Goal: Task Accomplishment & Management: Manage account settings

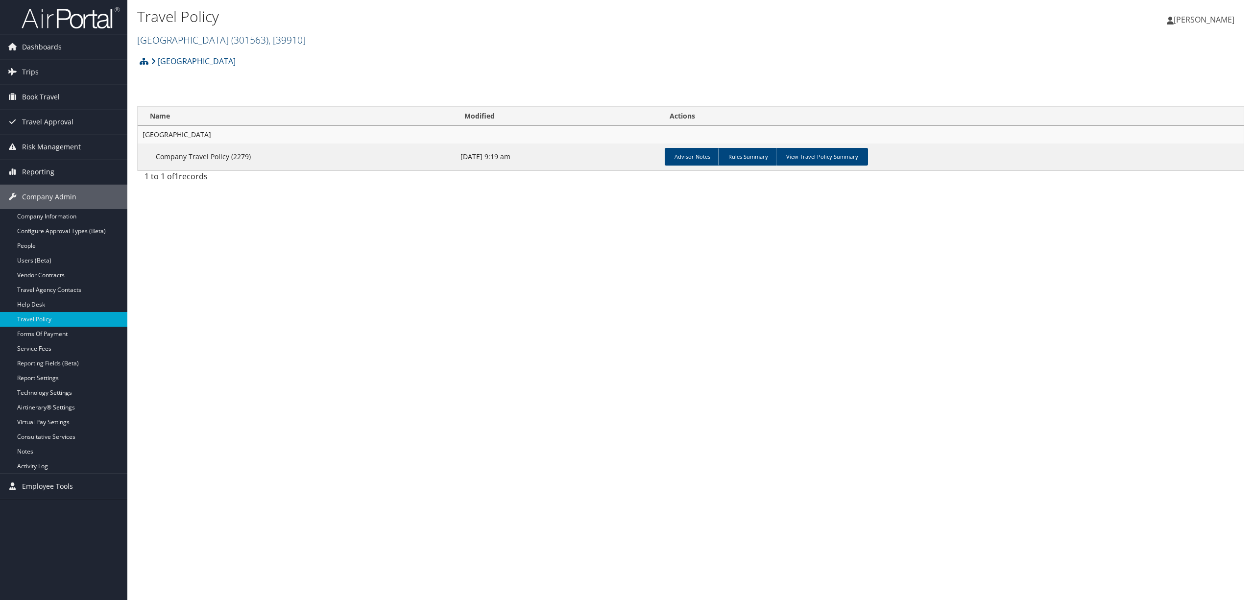
drag, startPoint x: 0, startPoint y: 0, endPoint x: 228, endPoint y: 38, distance: 231.5
click at [231, 38] on span "( 301563 )" at bounding box center [249, 39] width 37 height 13
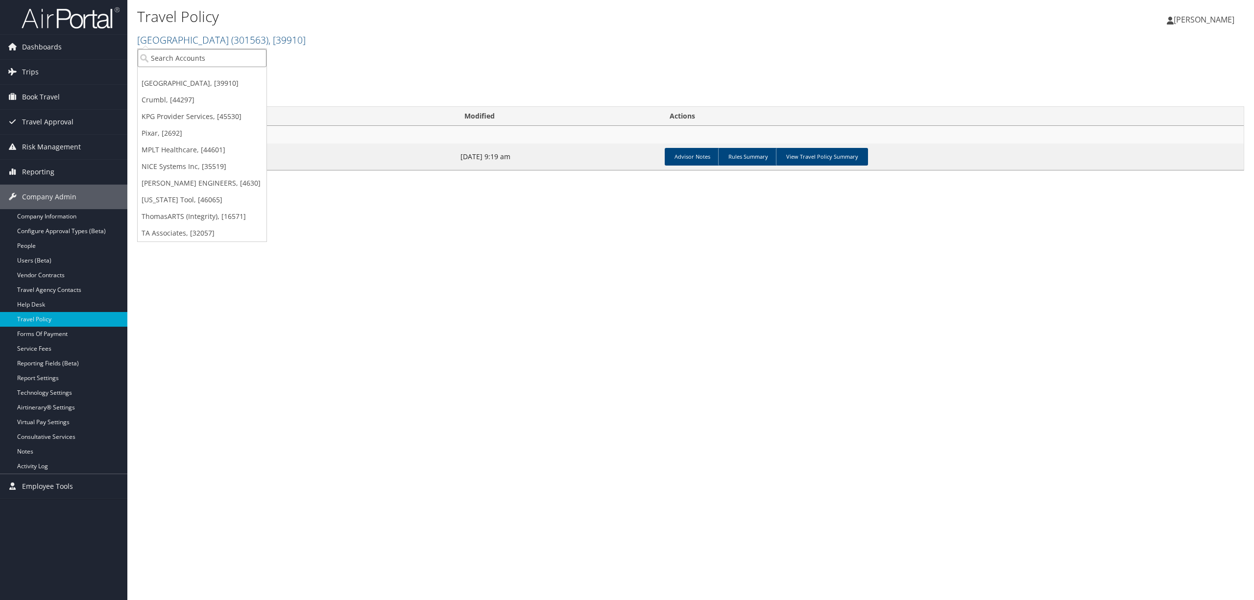
click at [222, 56] on input "search" at bounding box center [202, 58] width 129 height 18
type input "sovos"
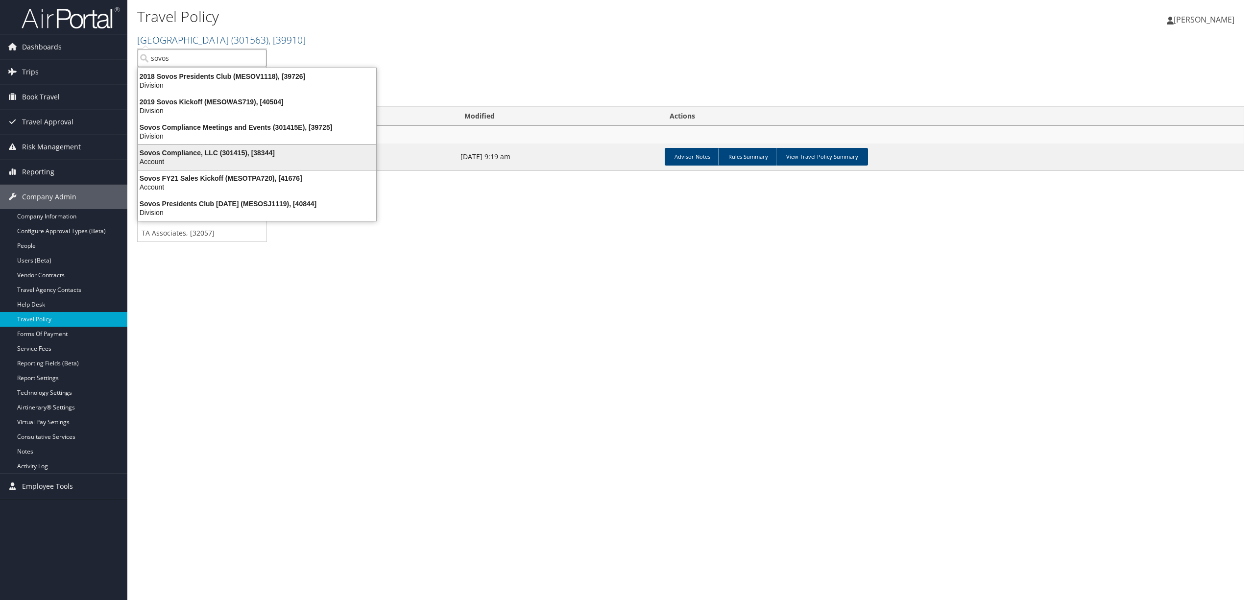
click at [270, 154] on div "Sovos Compliance, LLC (301415), [38344]" at bounding box center [257, 152] width 250 height 9
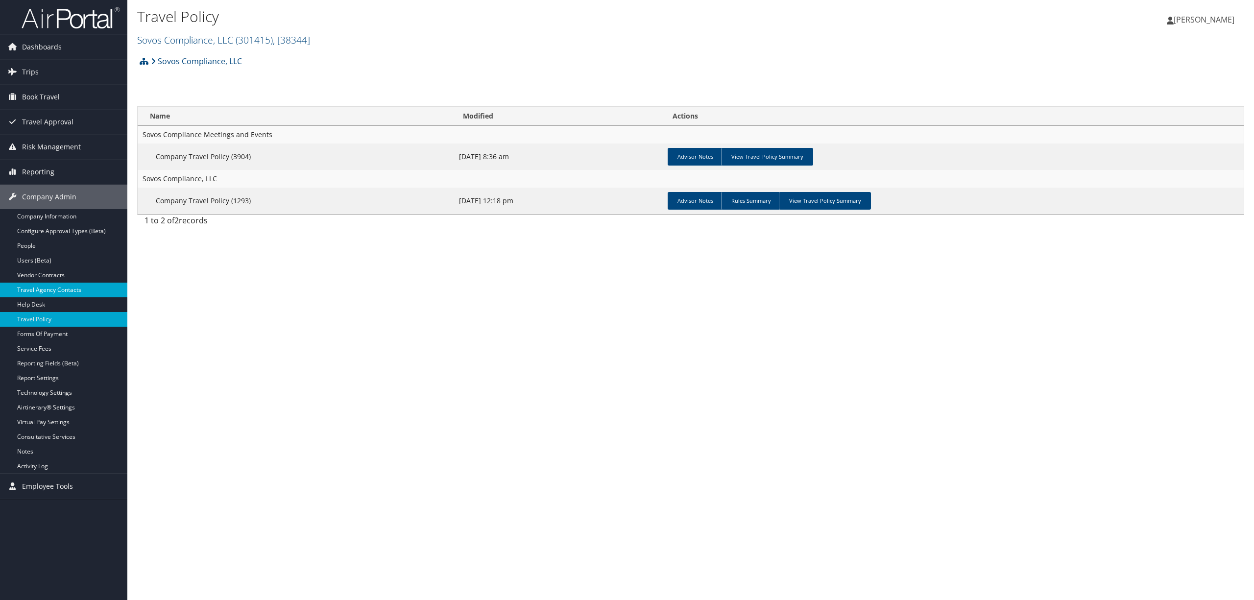
click at [53, 291] on link "Travel Agency Contacts" at bounding box center [63, 290] width 127 height 15
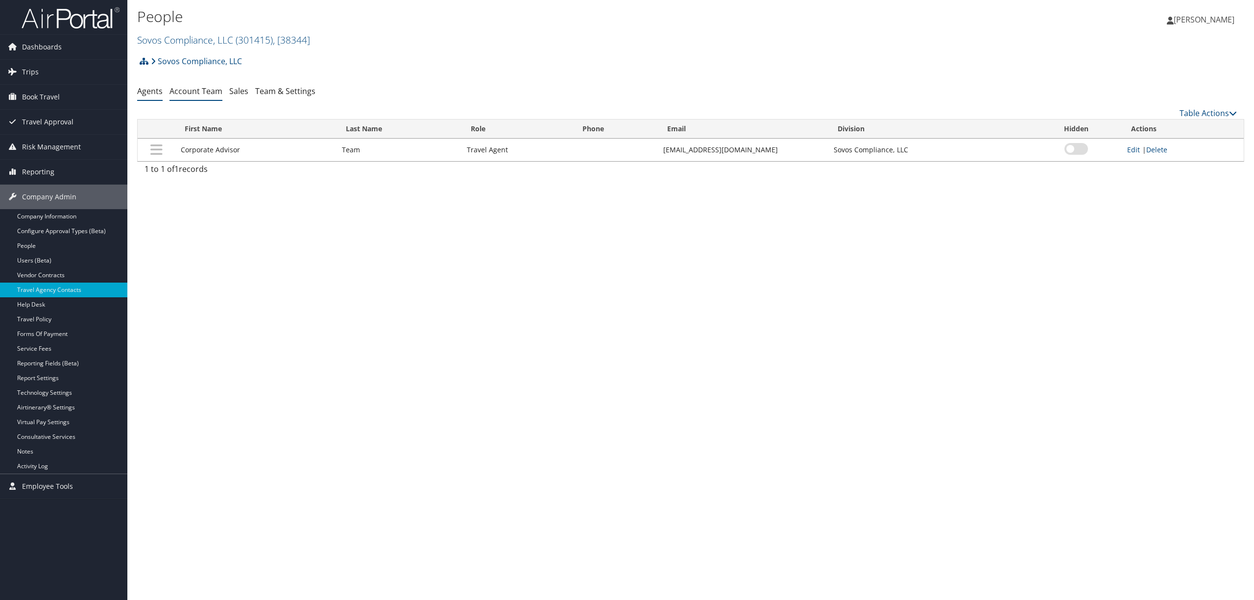
click at [179, 91] on link "Account Team" at bounding box center [196, 91] width 53 height 11
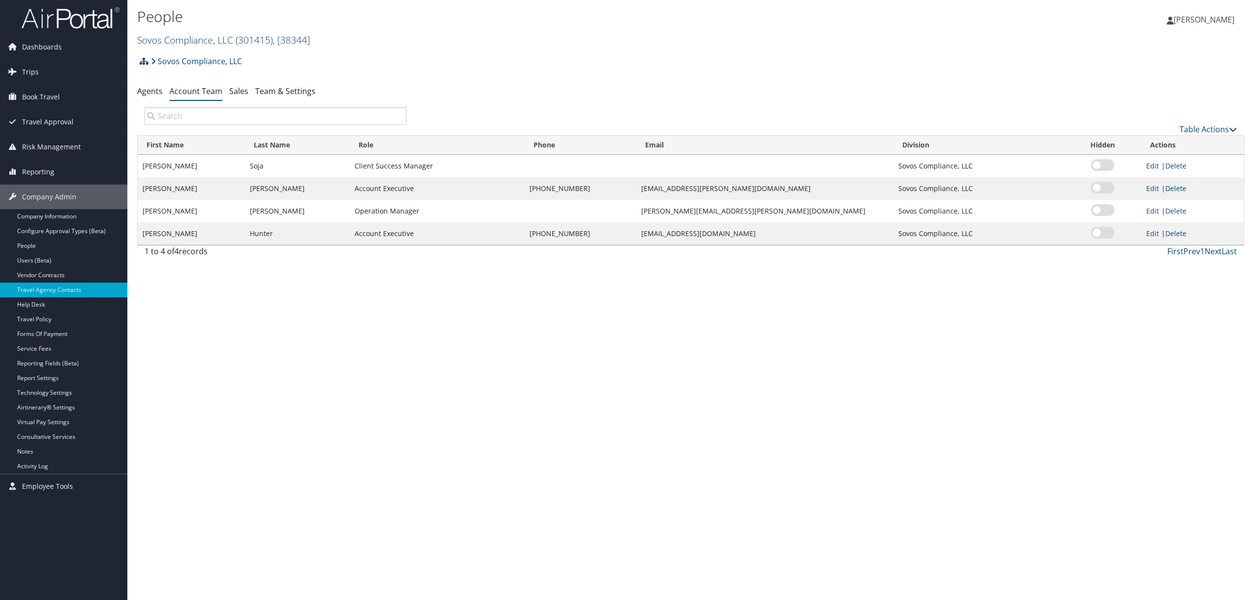
click at [300, 39] on span ", [ 38344 ]" at bounding box center [291, 39] width 37 height 13
click at [181, 59] on input "search" at bounding box center [202, 58] width 129 height 18
type input "eating recovery pat"
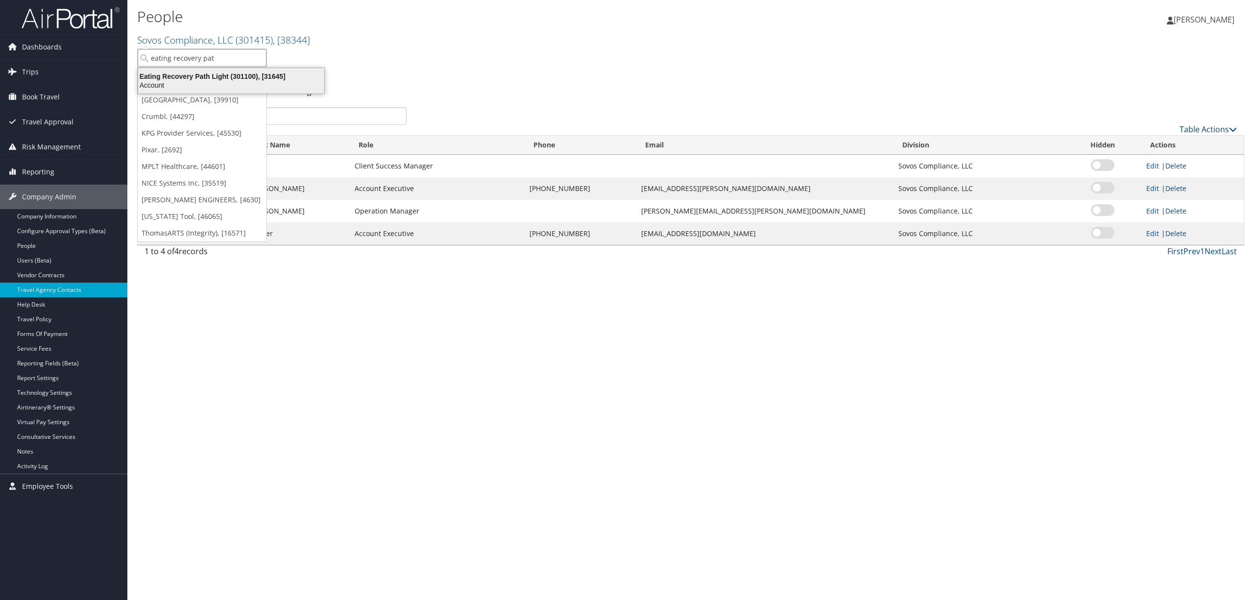
click at [224, 75] on div "Eating Recovery Path Light (301100), [31645]" at bounding box center [231, 76] width 198 height 9
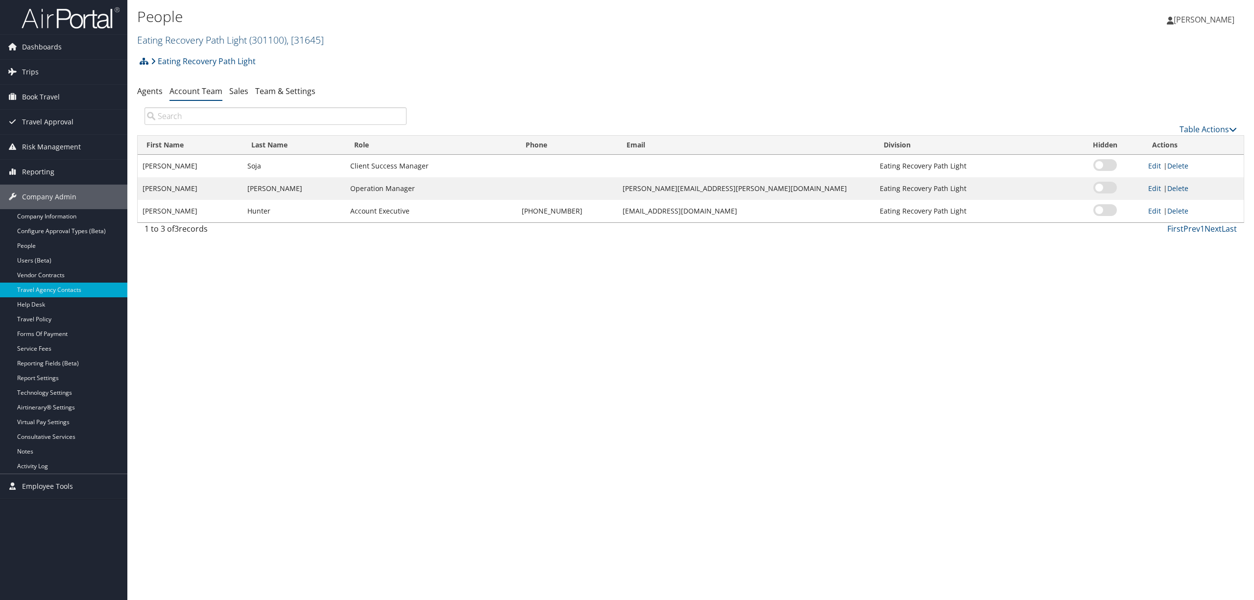
click at [234, 34] on link "Eating Recovery Path Light ( 301100 ) , [ 31645 ]" at bounding box center [230, 39] width 187 height 13
click at [226, 61] on input "search" at bounding box center [202, 58] width 129 height 18
type input "carollo"
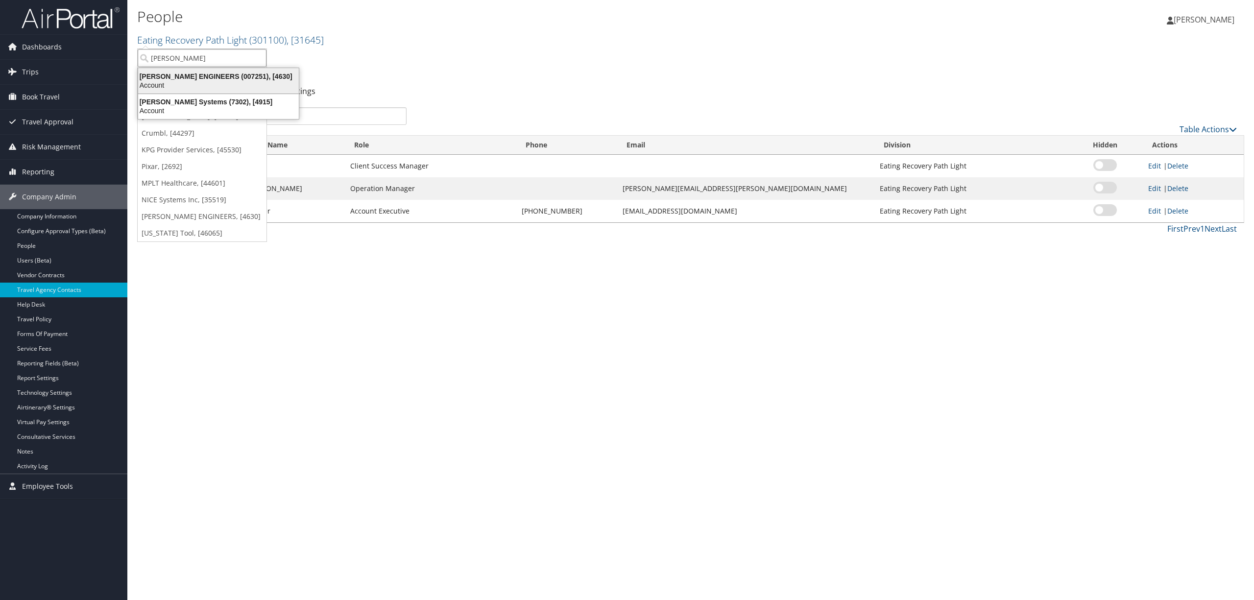
click at [253, 75] on div "CAROLLO ENGINEERS (007251), [4630]" at bounding box center [218, 76] width 172 height 9
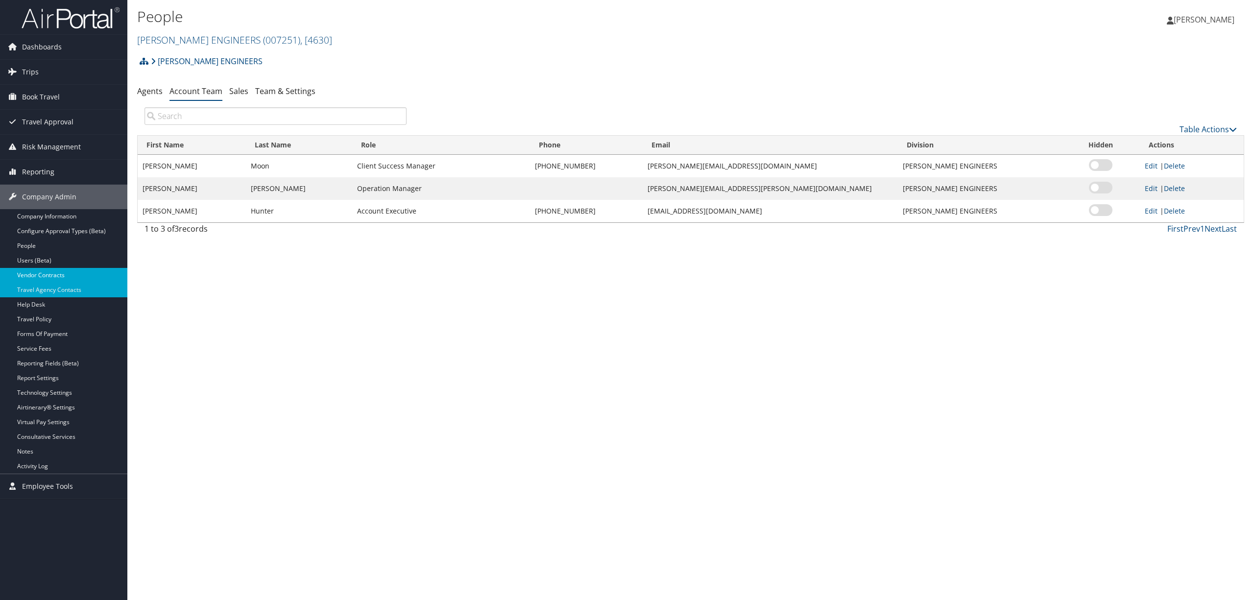
click at [53, 273] on link "Vendor Contracts" at bounding box center [63, 275] width 127 height 15
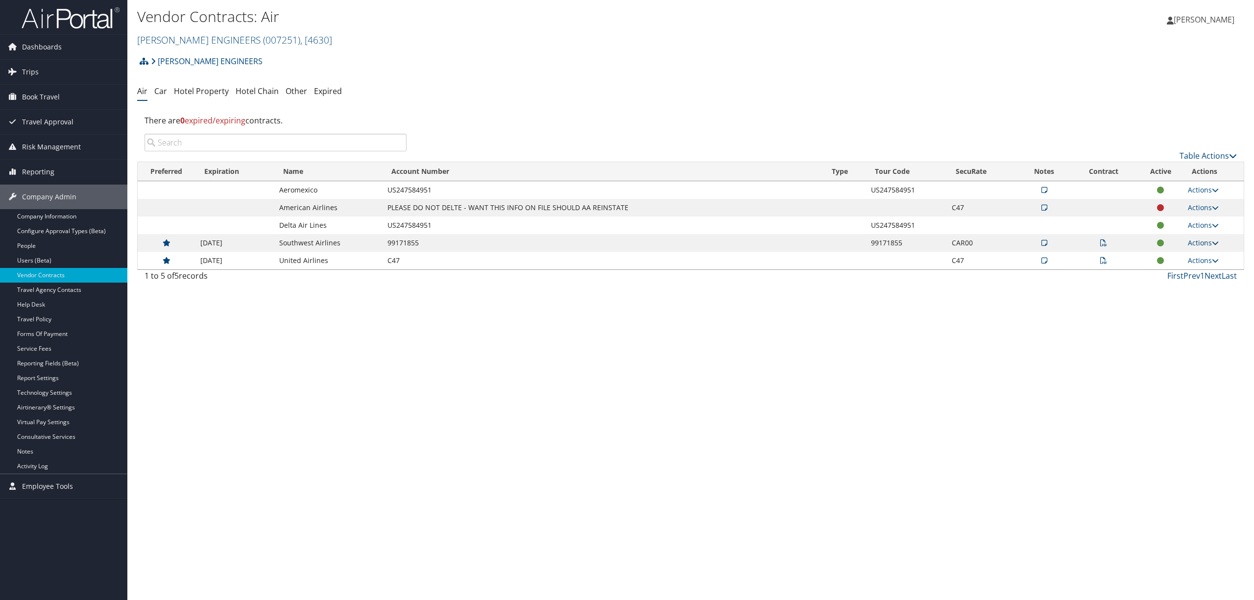
click at [1198, 240] on link "Actions" at bounding box center [1203, 242] width 31 height 9
click at [1104, 240] on icon at bounding box center [1103, 243] width 7 height 7
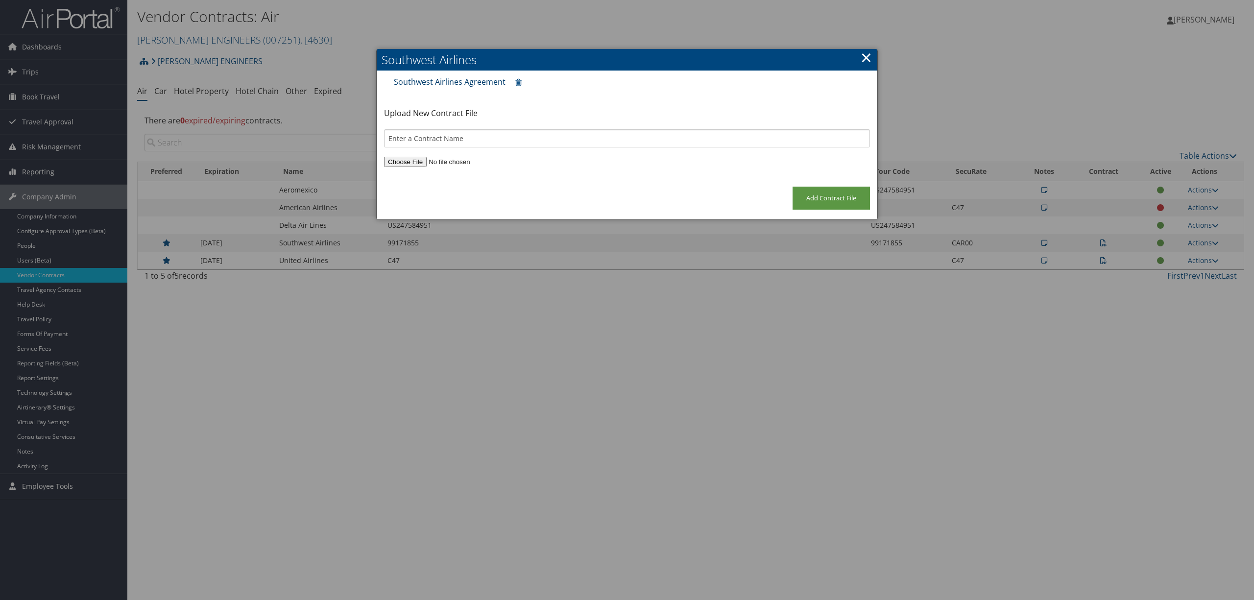
click at [474, 80] on link "Southwest Airlines Agreement" at bounding box center [450, 81] width 112 height 11
click at [869, 56] on link "×" at bounding box center [866, 58] width 11 height 20
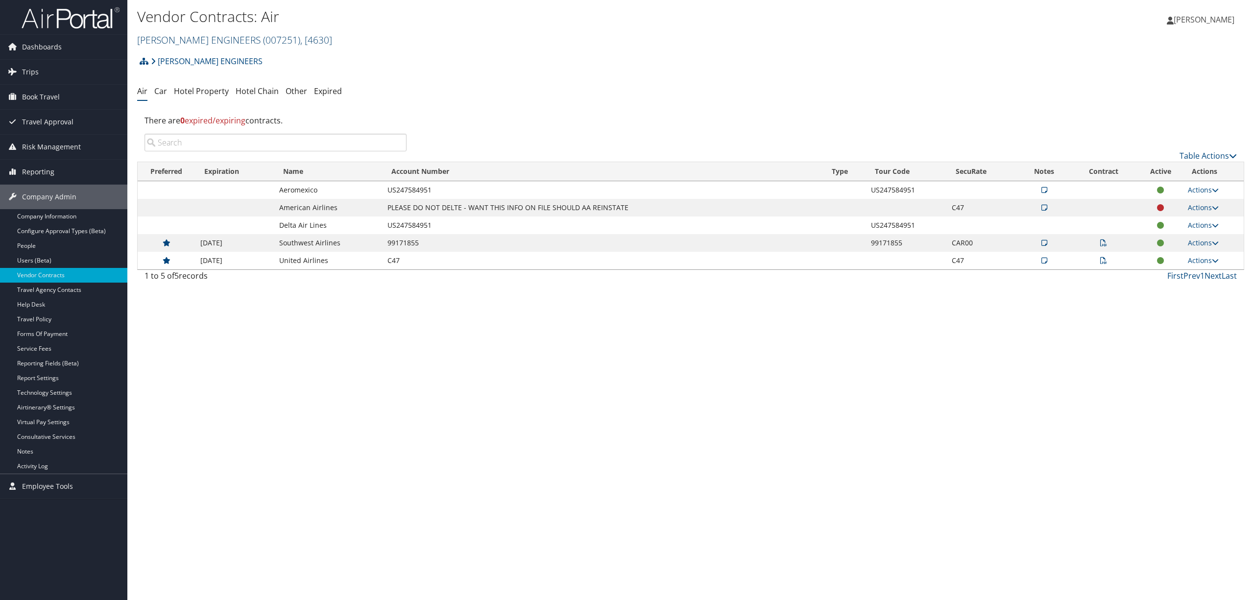
click at [263, 40] on span "( 007251 )" at bounding box center [281, 39] width 37 height 13
click at [189, 57] on input "search" at bounding box center [202, 58] width 129 height 18
type input "young living"
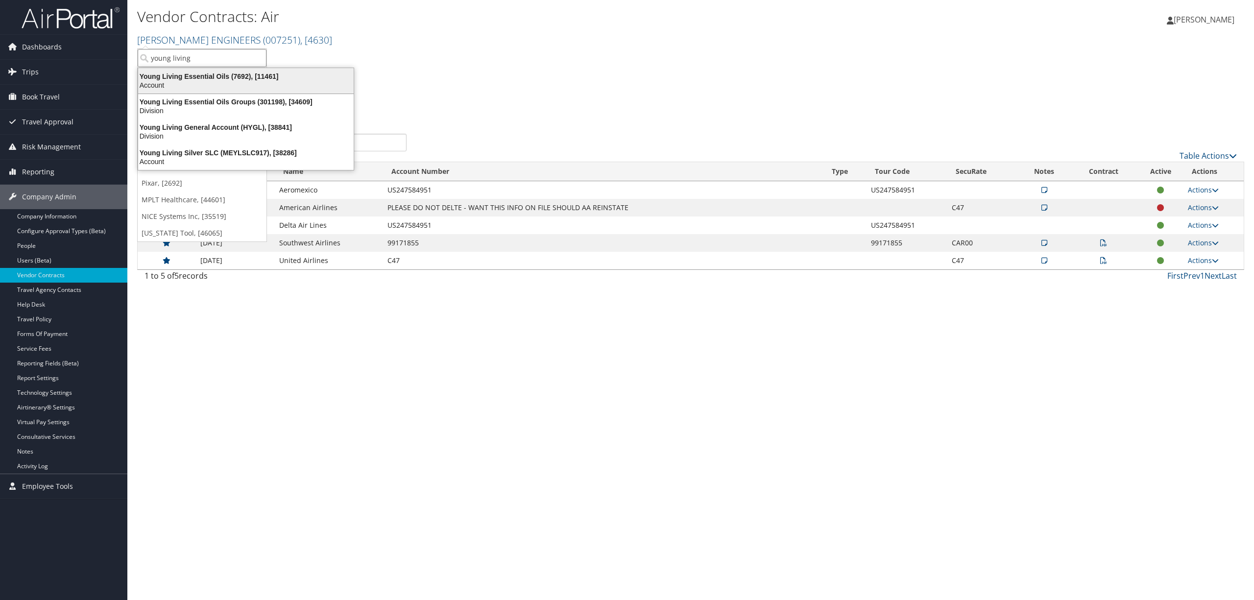
click at [192, 74] on div "Young Living Essential Oils (7692), [11461]" at bounding box center [245, 76] width 227 height 9
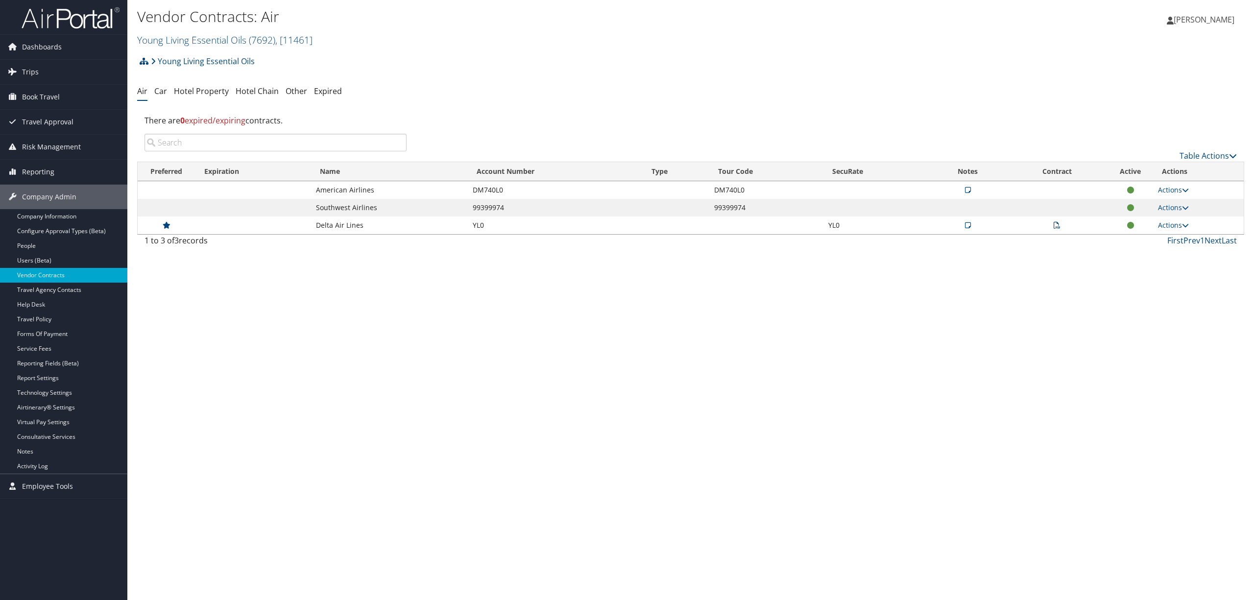
click at [1054, 224] on icon at bounding box center [1057, 225] width 7 height 7
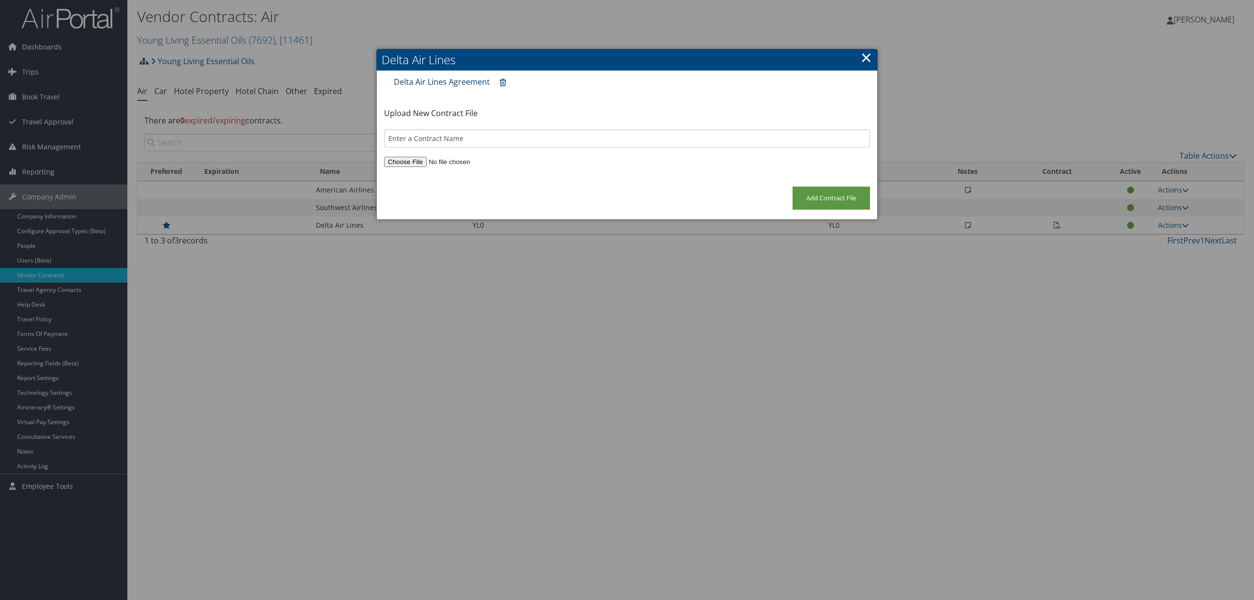
click at [481, 77] on link "Delta Air Lines Agreement" at bounding box center [442, 81] width 96 height 11
click at [878, 50] on body "Menu Dashboards ► AirPortal 360™ (Manager) AirPortal 360™ (Agent) My Travel Das…" at bounding box center [627, 300] width 1254 height 600
click at [869, 56] on link "×" at bounding box center [866, 58] width 11 height 20
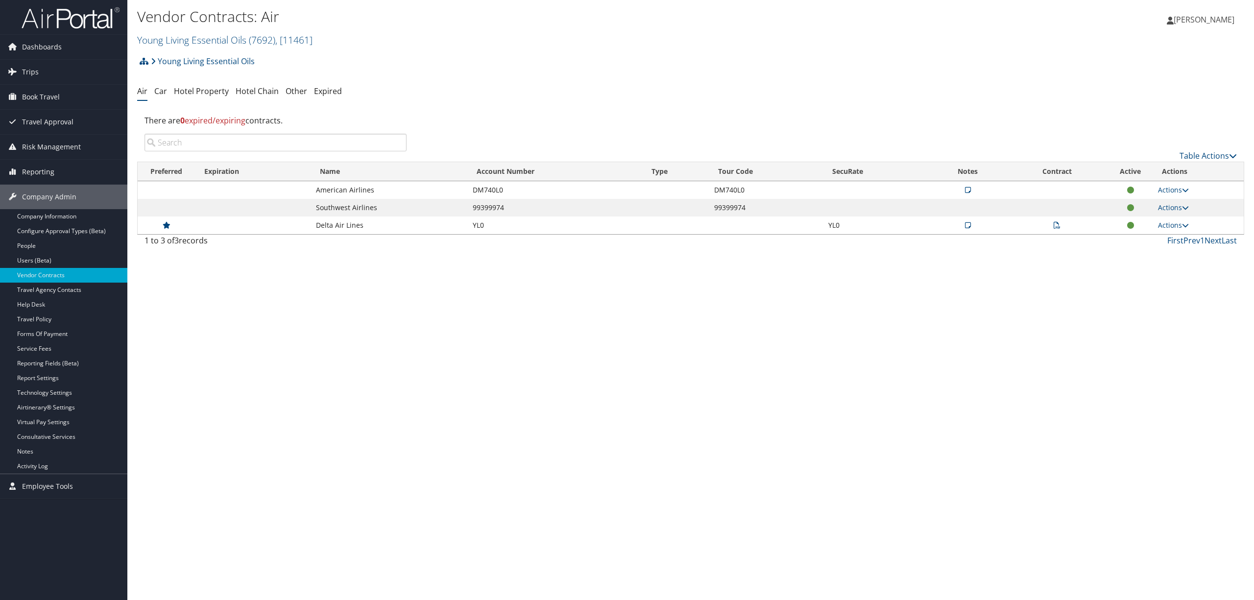
click at [970, 224] on icon at bounding box center [968, 225] width 6 height 7
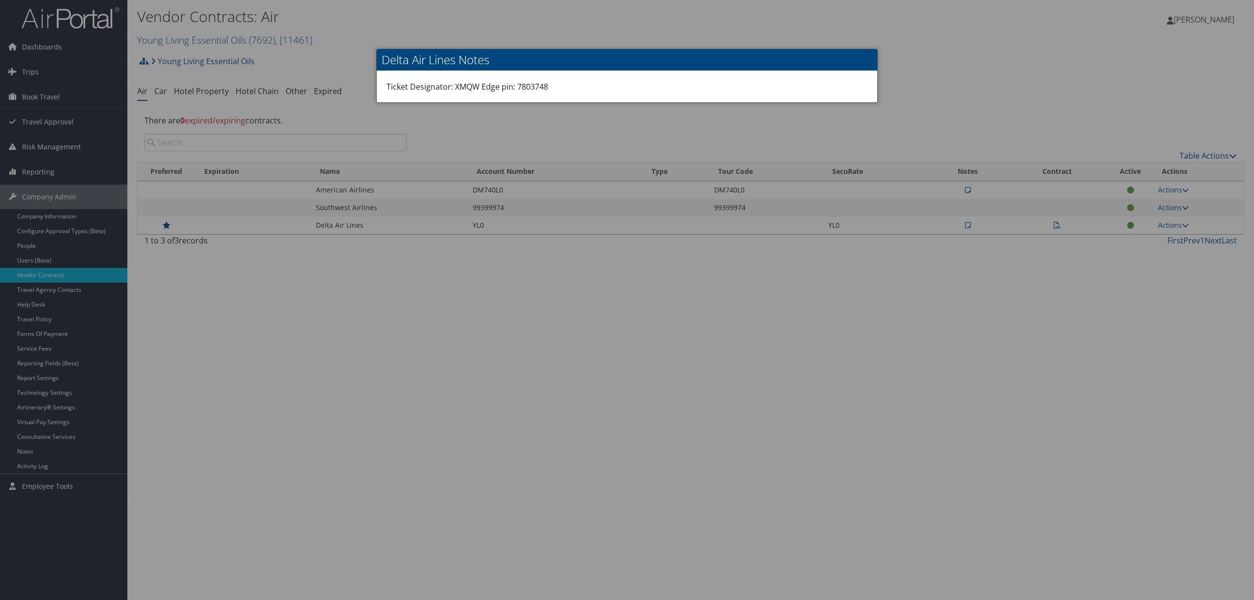
click at [911, 33] on div at bounding box center [627, 300] width 1254 height 600
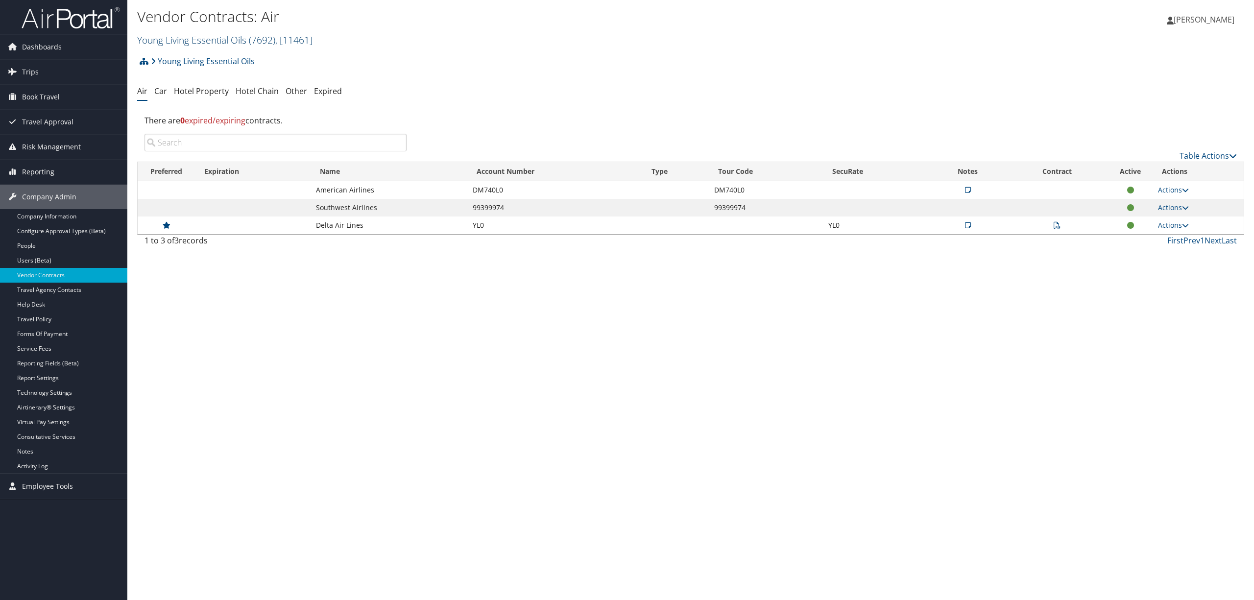
click at [181, 36] on link "Young Living Essential Oils ( 7692 ) , [ 11461 ]" at bounding box center [224, 39] width 175 height 13
click at [185, 166] on link "Crumbl, [44297]" at bounding box center [202, 166] width 129 height 17
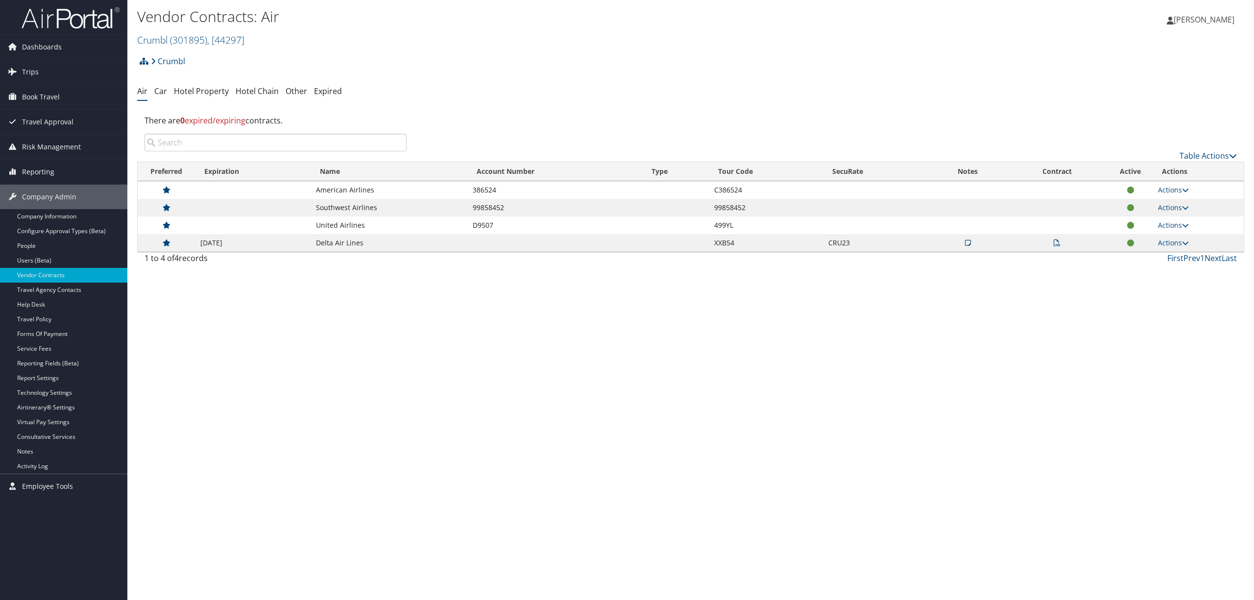
click at [1055, 242] on icon at bounding box center [1057, 243] width 7 height 7
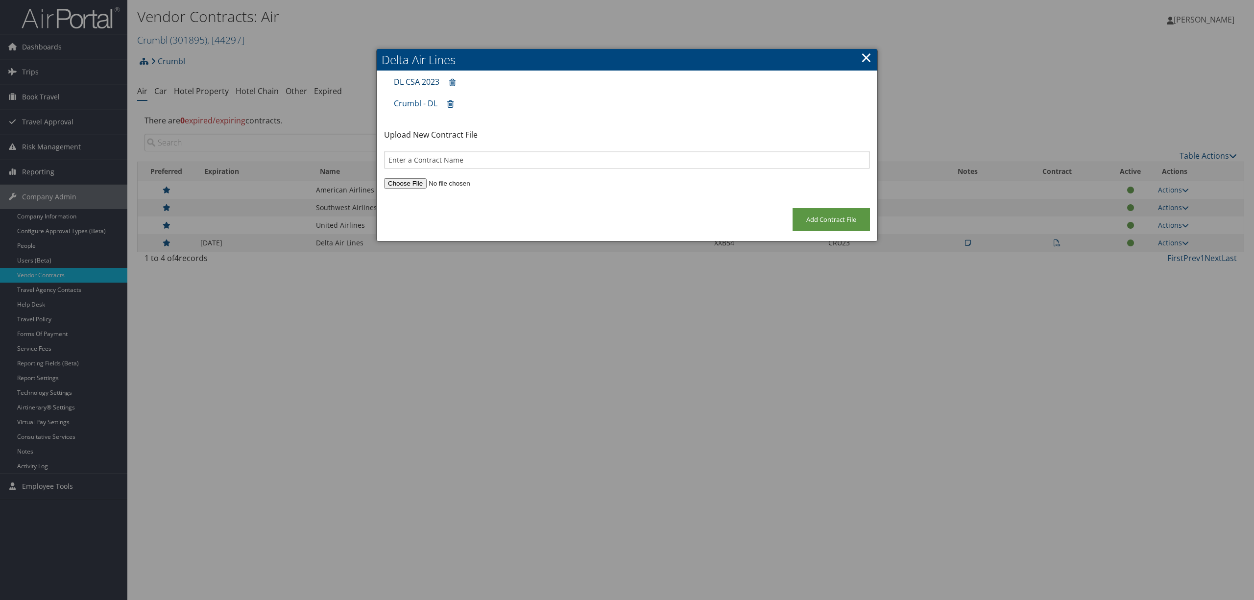
click at [413, 78] on link "DL CSA 2023" at bounding box center [417, 81] width 46 height 11
click at [402, 100] on link "Crumbl - DL" at bounding box center [416, 103] width 44 height 11
drag, startPoint x: 864, startPoint y: 54, endPoint x: 864, endPoint y: 62, distance: 7.8
click at [864, 54] on link "×" at bounding box center [866, 58] width 11 height 20
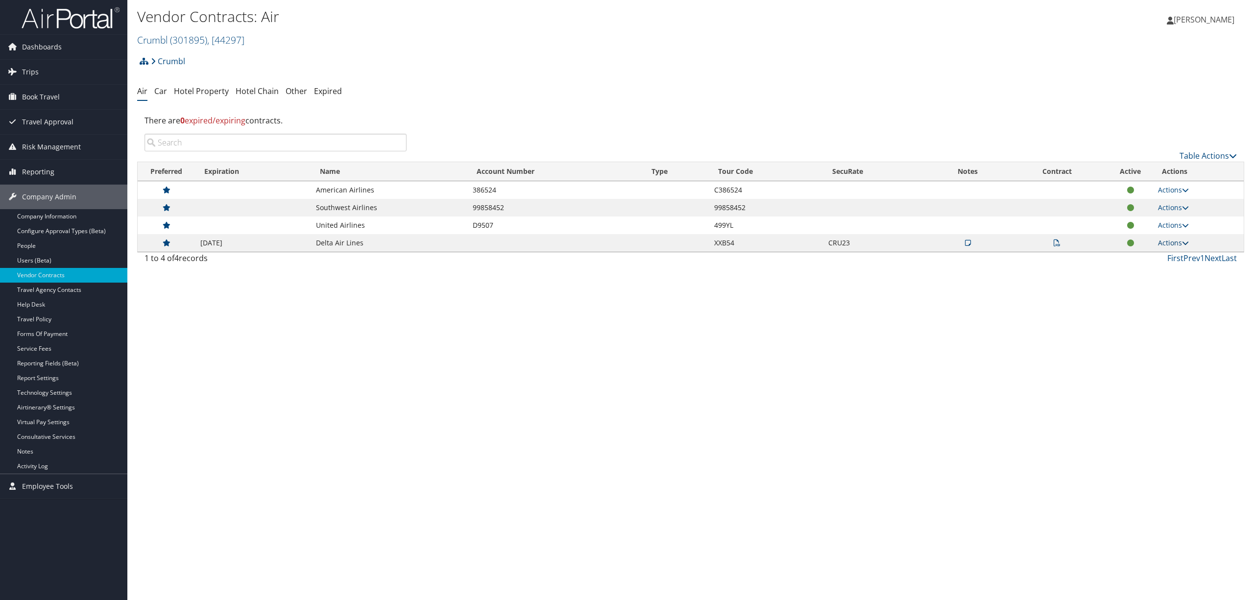
click at [1166, 242] on link "Actions" at bounding box center [1173, 242] width 31 height 9
click at [1163, 293] on link "Edit Contract" at bounding box center [1153, 291] width 65 height 17
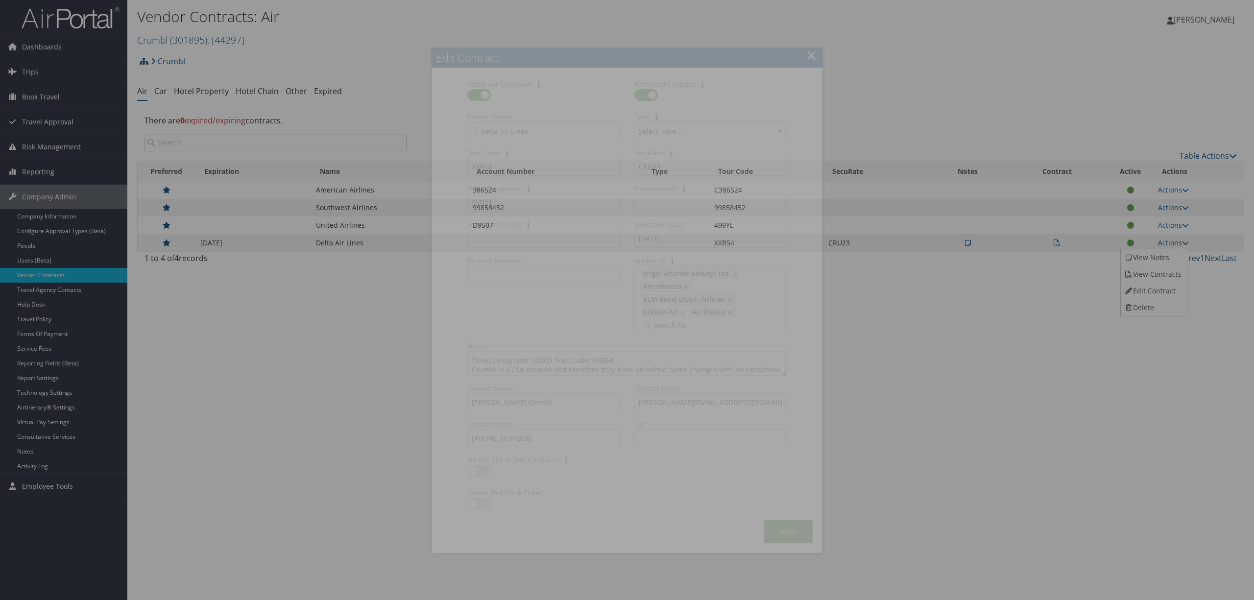
select select "[object Object]"
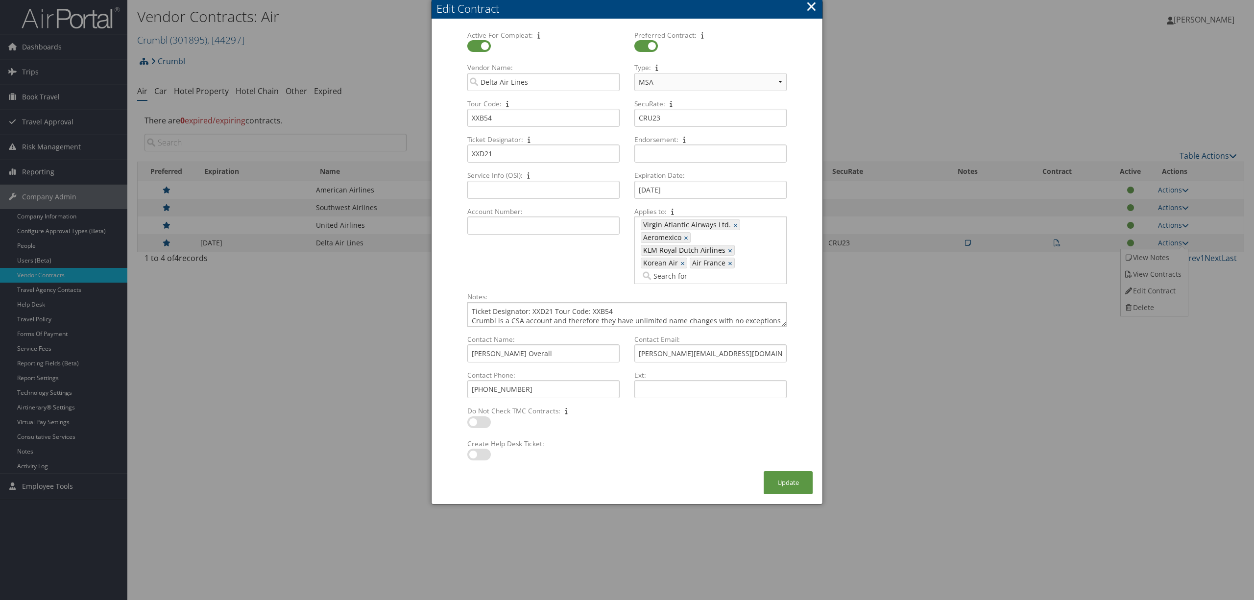
click at [810, 5] on button "×" at bounding box center [811, 7] width 11 height 20
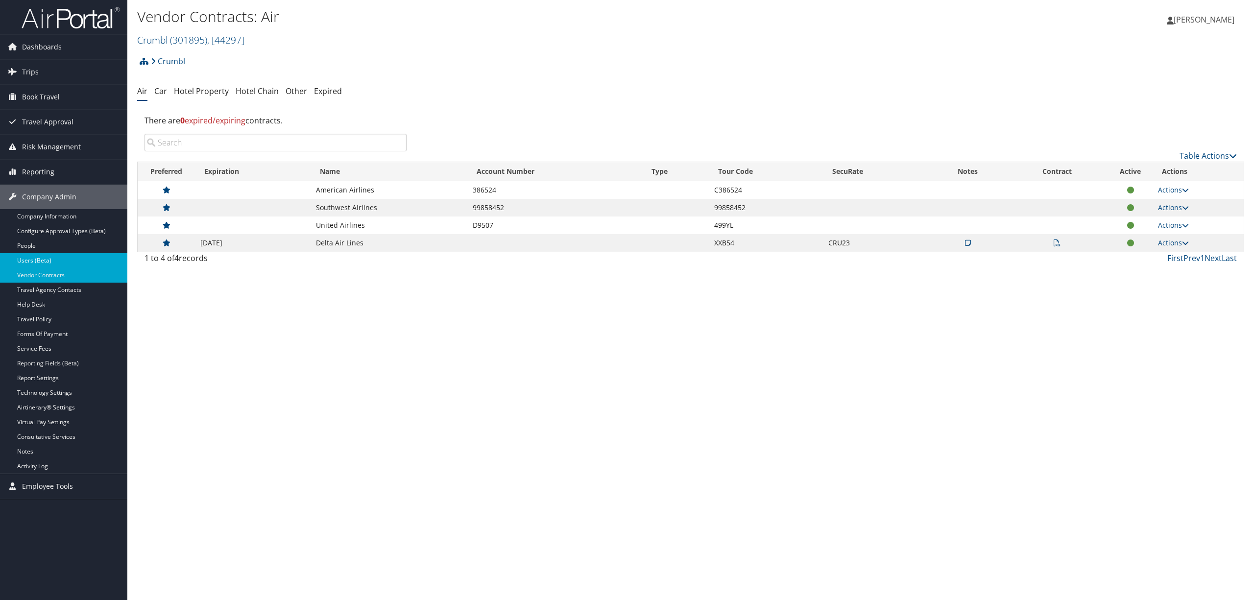
click at [59, 256] on link "Users (Beta)" at bounding box center [63, 260] width 127 height 15
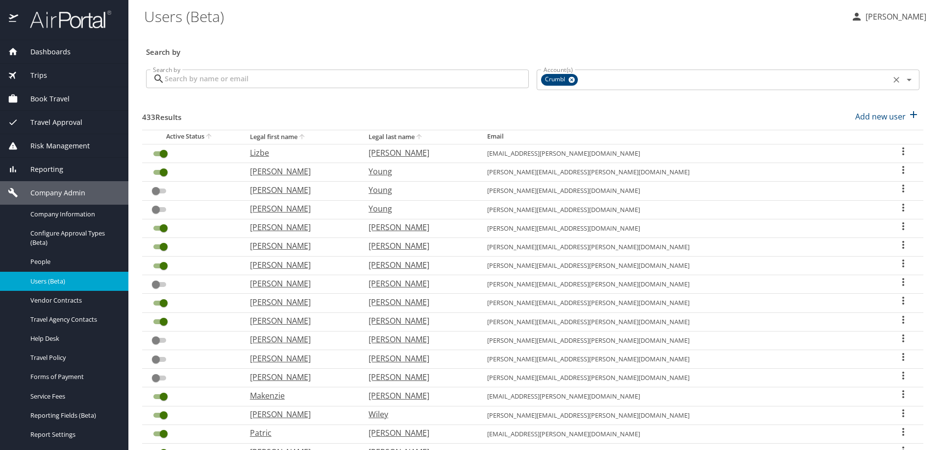
click at [568, 79] on icon at bounding box center [571, 80] width 6 height 6
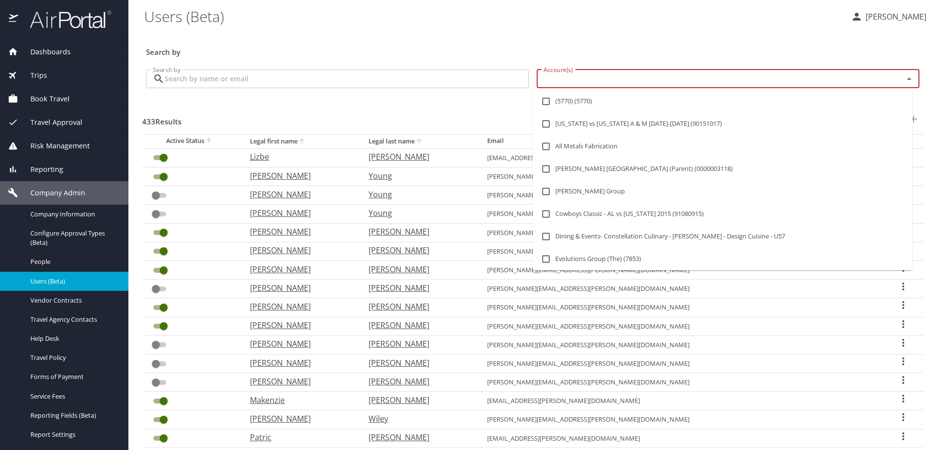
click at [568, 79] on input "Account(s)" at bounding box center [713, 79] width 348 height 13
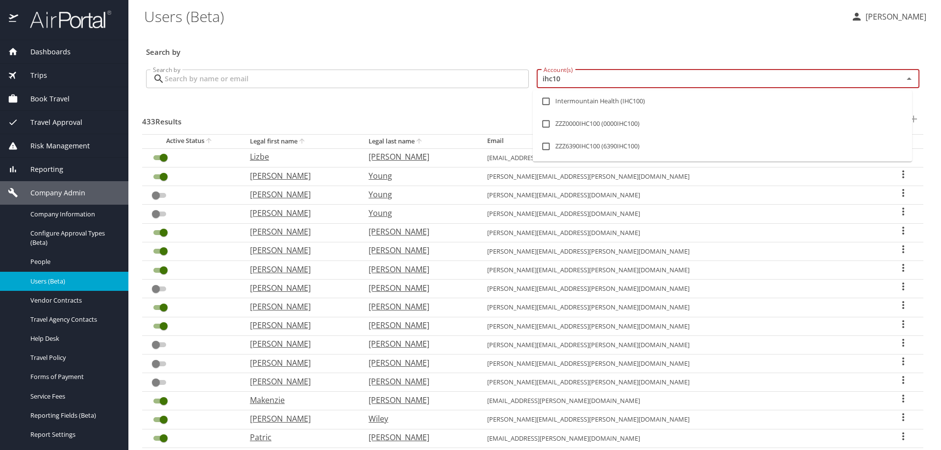
type input "ihc100"
click at [548, 103] on input "checkbox" at bounding box center [545, 101] width 19 height 19
checkbox input "true"
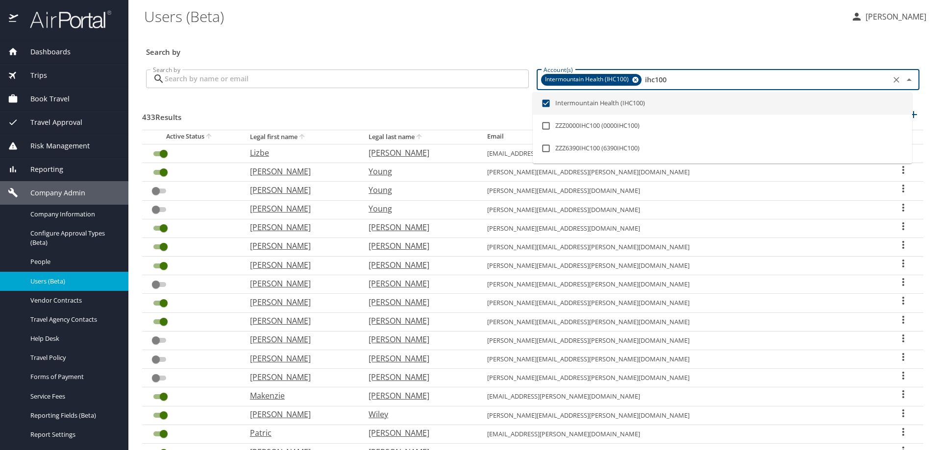
type input "ihc100"
click at [241, 74] on input "Search by" at bounding box center [347, 79] width 364 height 19
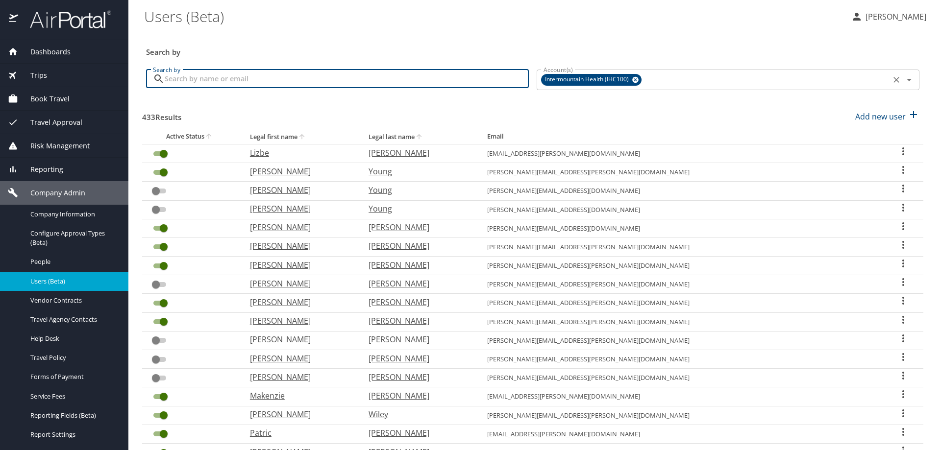
checkbox input "true"
checkbox input "false"
checkbox input "true"
checkbox input "false"
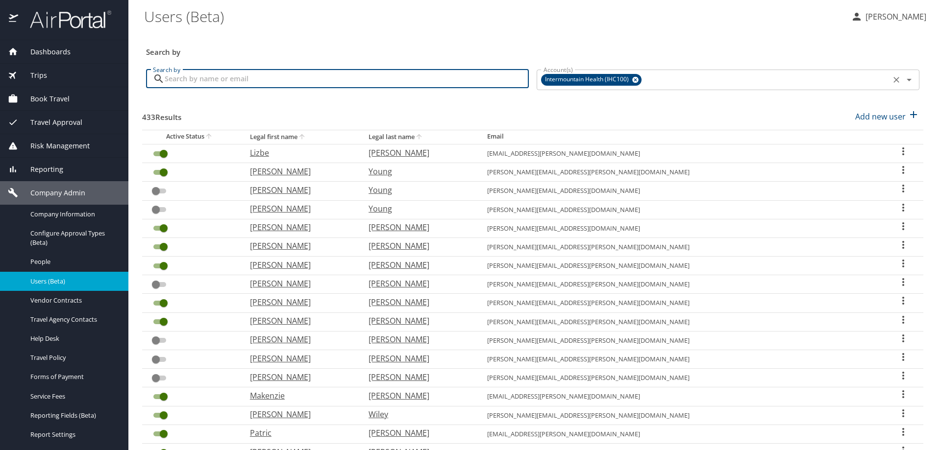
checkbox input "true"
checkbox input "false"
checkbox input "true"
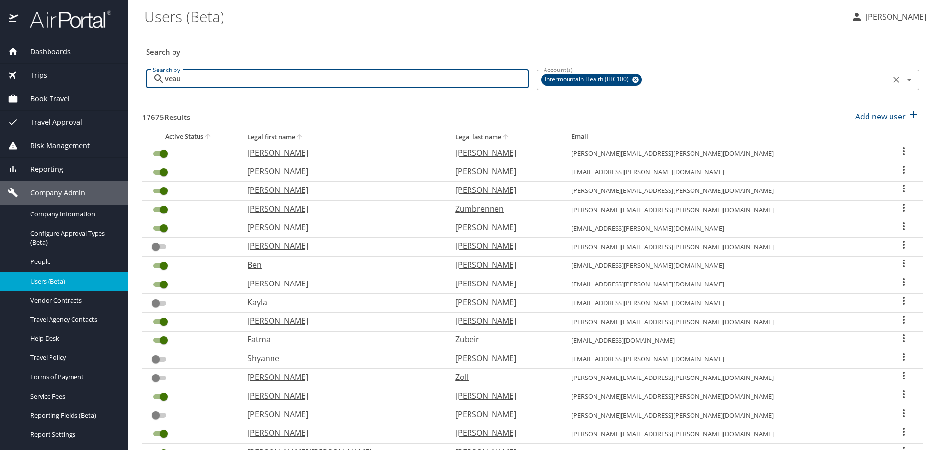
type input "veau"
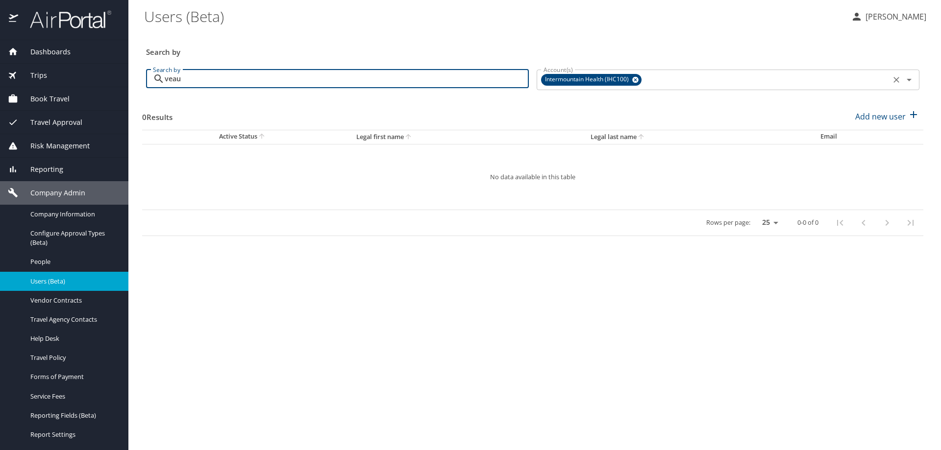
click at [637, 79] on icon at bounding box center [635, 80] width 6 height 6
click at [637, 79] on input "Account(s)" at bounding box center [713, 79] width 348 height 13
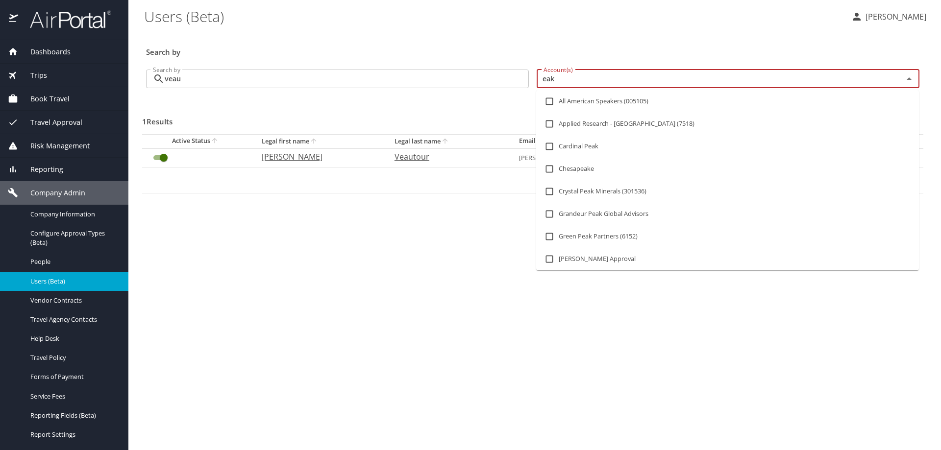
type input "[PERSON_NAME]"
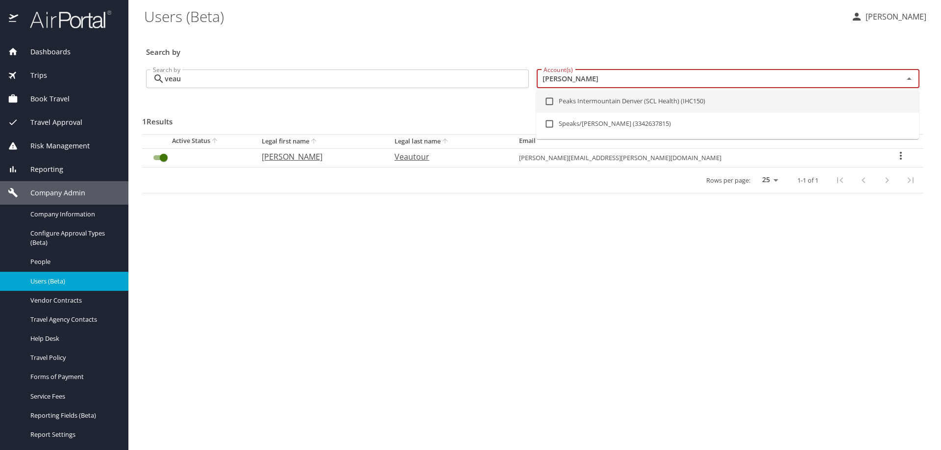
click at [548, 102] on input "checkbox" at bounding box center [549, 101] width 19 height 19
checkbox input "true"
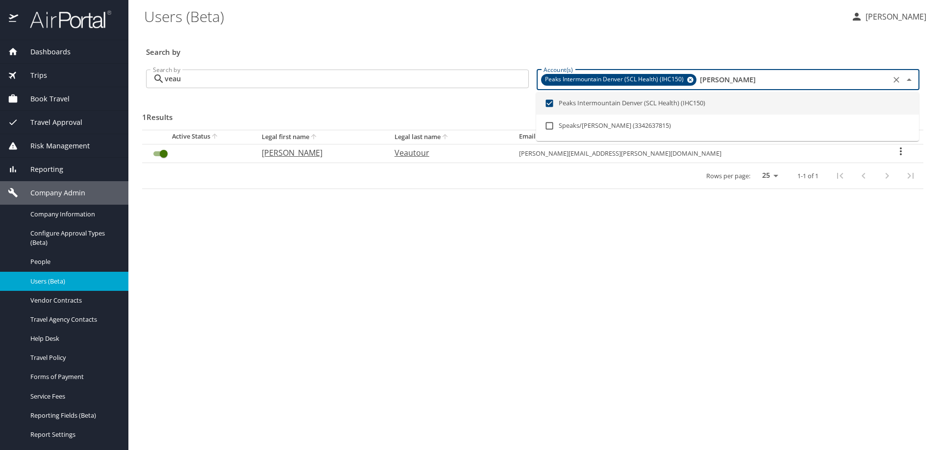
type input "[PERSON_NAME]"
click at [317, 81] on input "veau" at bounding box center [347, 79] width 364 height 19
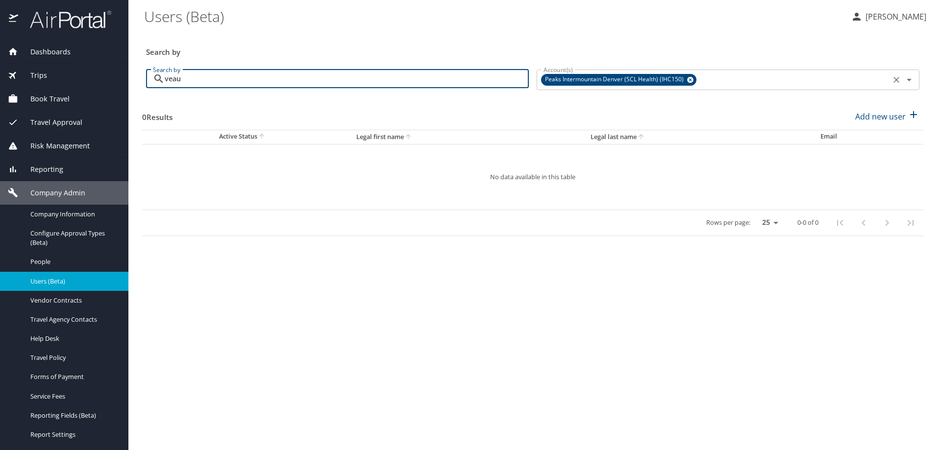
drag, startPoint x: 317, startPoint y: 81, endPoint x: 186, endPoint y: 78, distance: 130.8
click at [186, 78] on input "veau" at bounding box center [347, 79] width 364 height 19
click at [282, 70] on input "veau" at bounding box center [347, 79] width 364 height 19
click at [285, 82] on input "veau" at bounding box center [347, 79] width 364 height 19
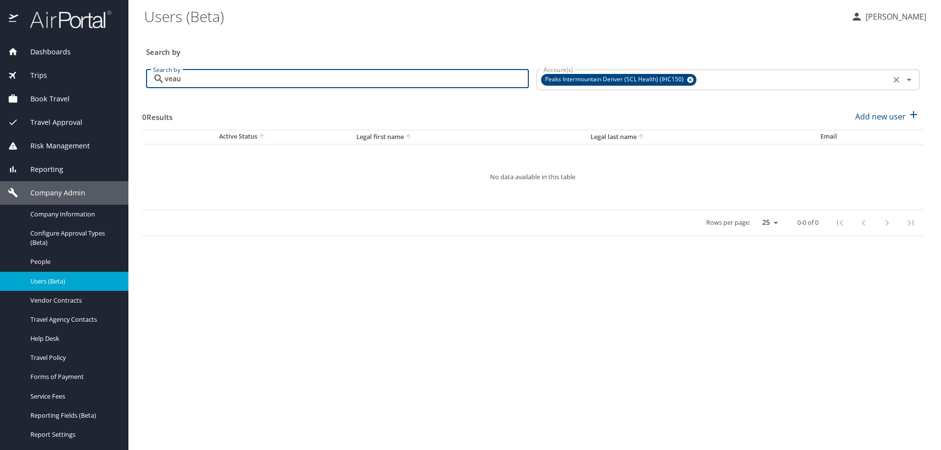
drag, startPoint x: 219, startPoint y: 83, endPoint x: 50, endPoint y: 82, distance: 169.0
click at [50, 82] on div "Dashboards AirPortal 360™ Manager AirPortal 360™ Agent My Travel Dashboard Trip…" at bounding box center [470, 225] width 941 height 450
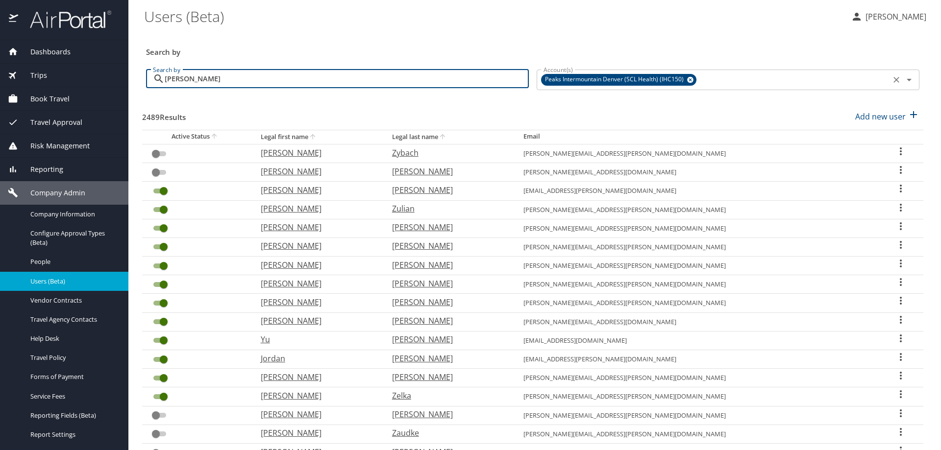
type input "[PERSON_NAME]"
checkbox input "true"
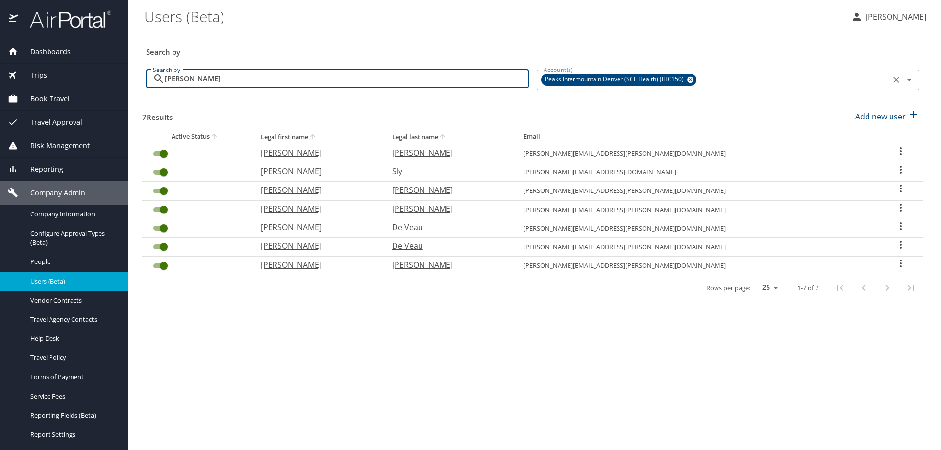
type input "[PERSON_NAME]"
click at [895, 224] on icon "User Search Table" at bounding box center [901, 226] width 12 height 12
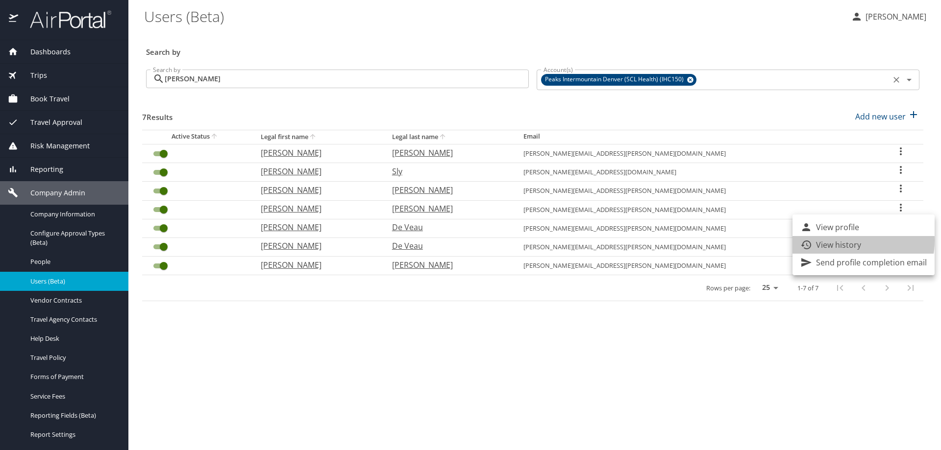
click at [837, 241] on p "View history" at bounding box center [838, 245] width 45 height 12
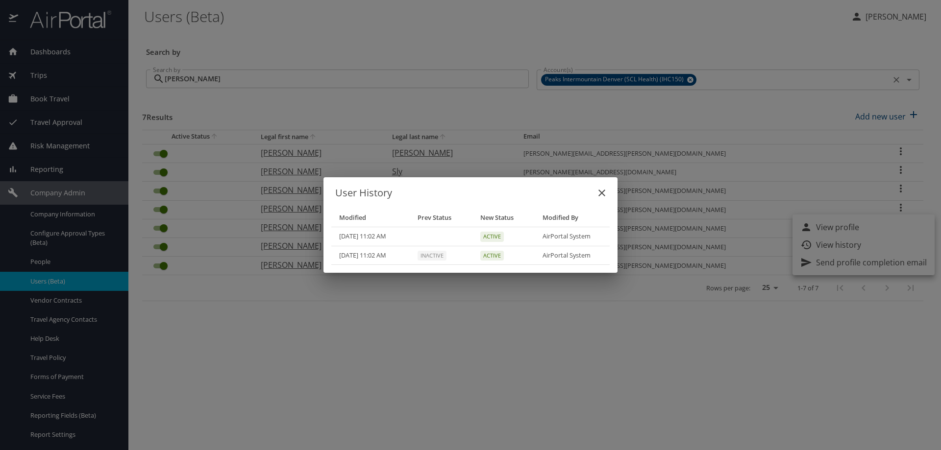
click at [606, 192] on icon "close" at bounding box center [602, 193] width 12 height 12
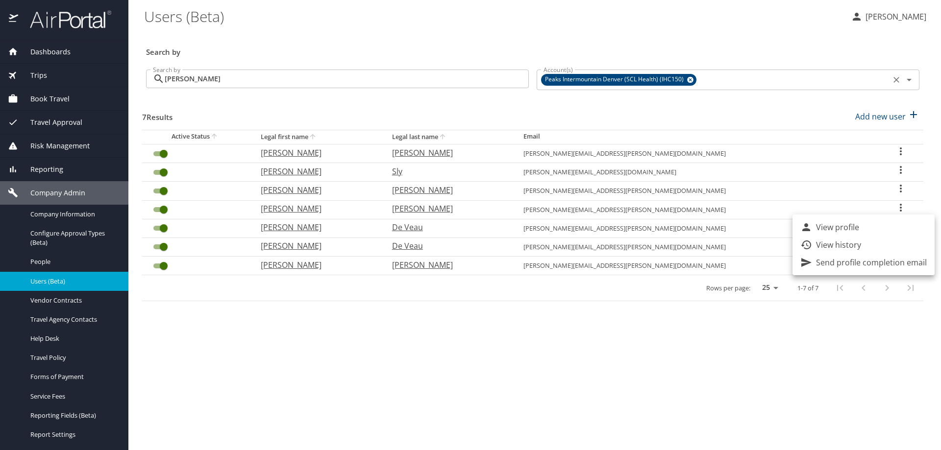
click at [633, 346] on div at bounding box center [470, 225] width 941 height 450
click at [895, 243] on icon "User Search Table" at bounding box center [901, 245] width 12 height 12
click at [850, 259] on p "View history" at bounding box center [838, 264] width 45 height 12
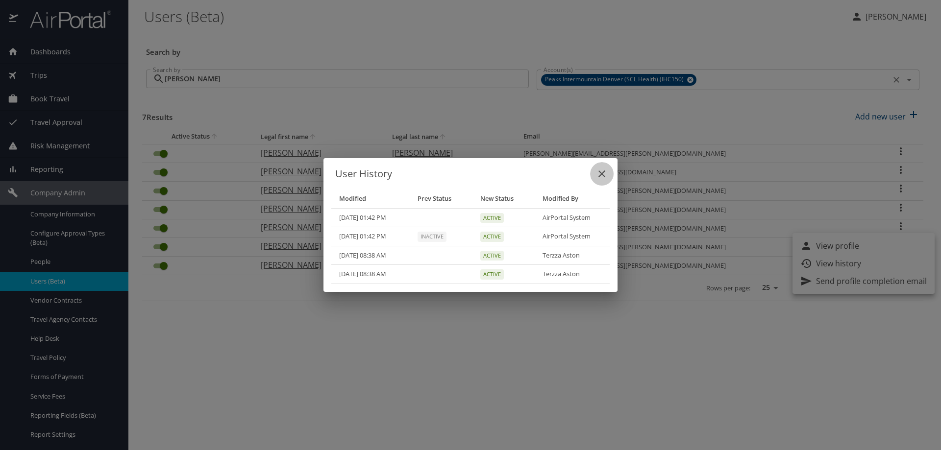
click at [604, 174] on icon "close" at bounding box center [602, 174] width 12 height 12
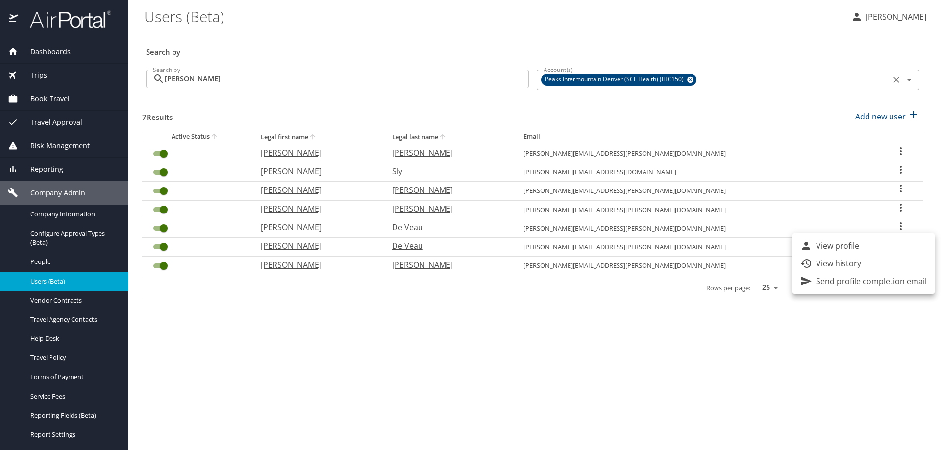
click at [163, 246] on div at bounding box center [470, 225] width 941 height 450
click at [164, 244] on input "User Search Table" at bounding box center [163, 247] width 35 height 12
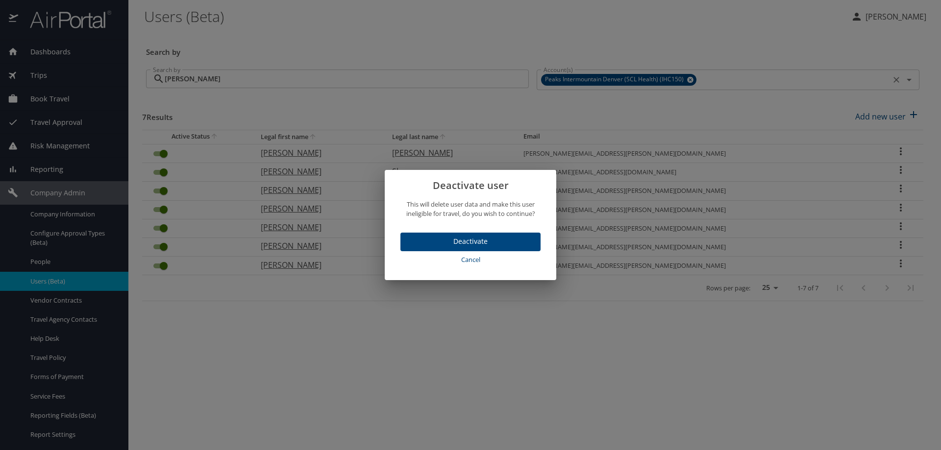
click at [485, 240] on span "Deactivate" at bounding box center [470, 242] width 124 height 12
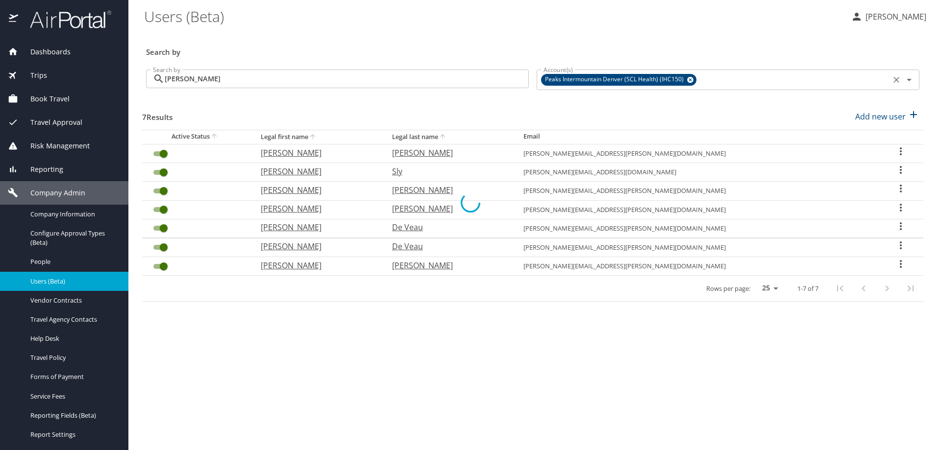
checkbox input "false"
